Goal: Information Seeking & Learning: Find specific fact

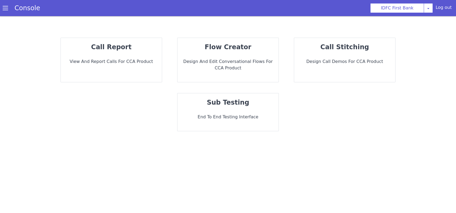
click at [116, 71] on div "call report View and report calls for CCA Product" at bounding box center [113, 56] width 102 height 47
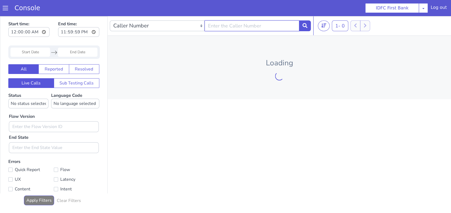
click at [236, 27] on input "text" at bounding box center [251, 25] width 95 height 11
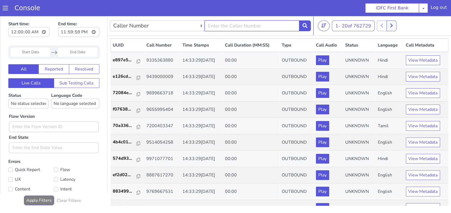
click at [242, 30] on input "text" at bounding box center [251, 25] width 95 height 11
type input "7492911187"
click at [306, 25] on icon at bounding box center [304, 25] width 5 height 5
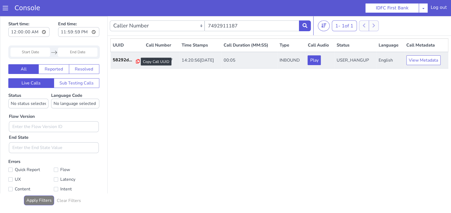
click at [136, 62] on icon at bounding box center [138, 61] width 4 height 4
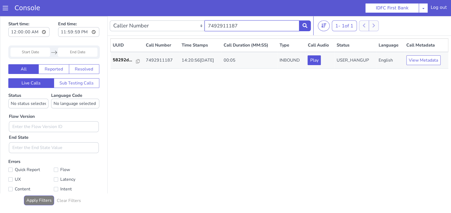
click at [252, 26] on input "7492911187" at bounding box center [251, 25] width 95 height 11
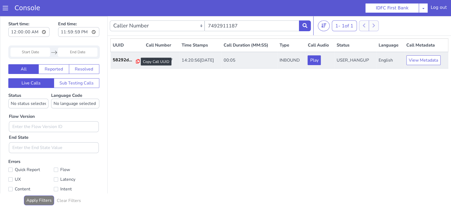
click at [136, 62] on icon at bounding box center [138, 61] width 4 height 4
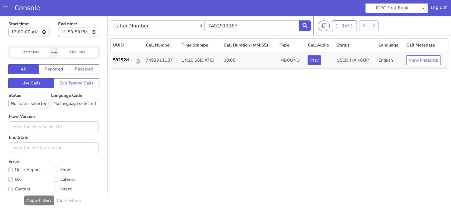
click at [310, 130] on div "UUID Call Number Time Stamps Call Duration (MM:SS) Type Call Audio Status Langu…" at bounding box center [279, 121] width 338 height 167
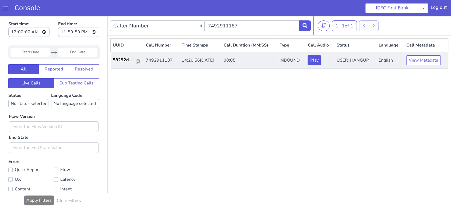
click at [213, 58] on td "14:20:56, 17th Sep 2025" at bounding box center [200, 60] width 42 height 17
click at [119, 59] on p "58292d..." at bounding box center [125, 60] width 24 height 6
